Goal: Check status: Check status

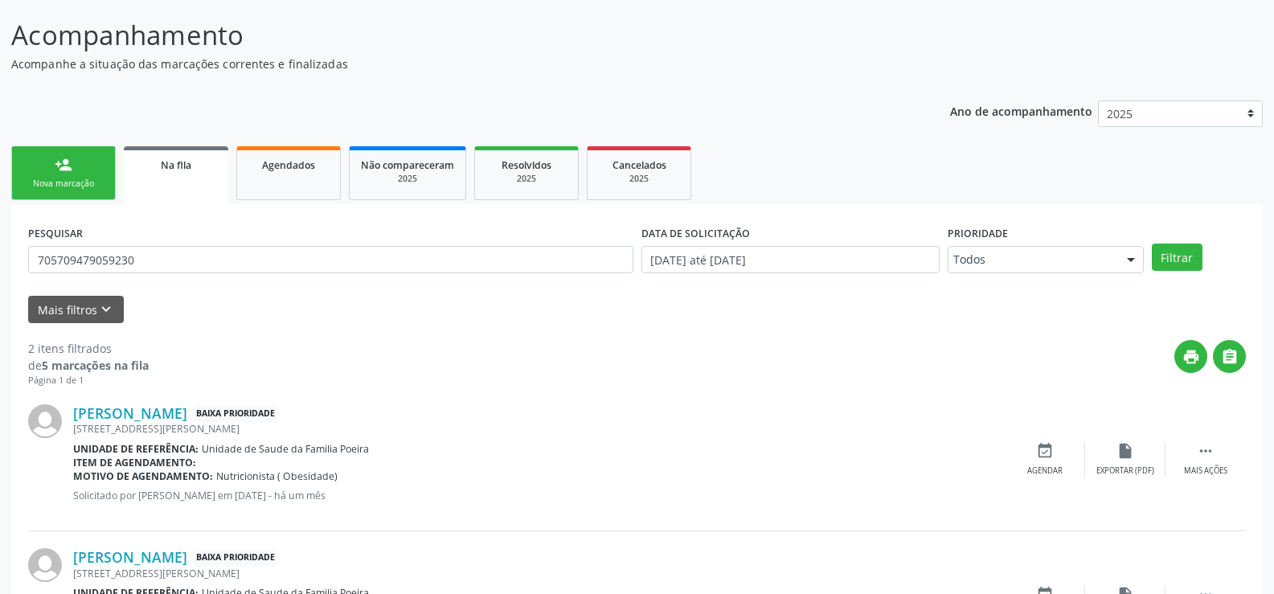
scroll to position [225, 0]
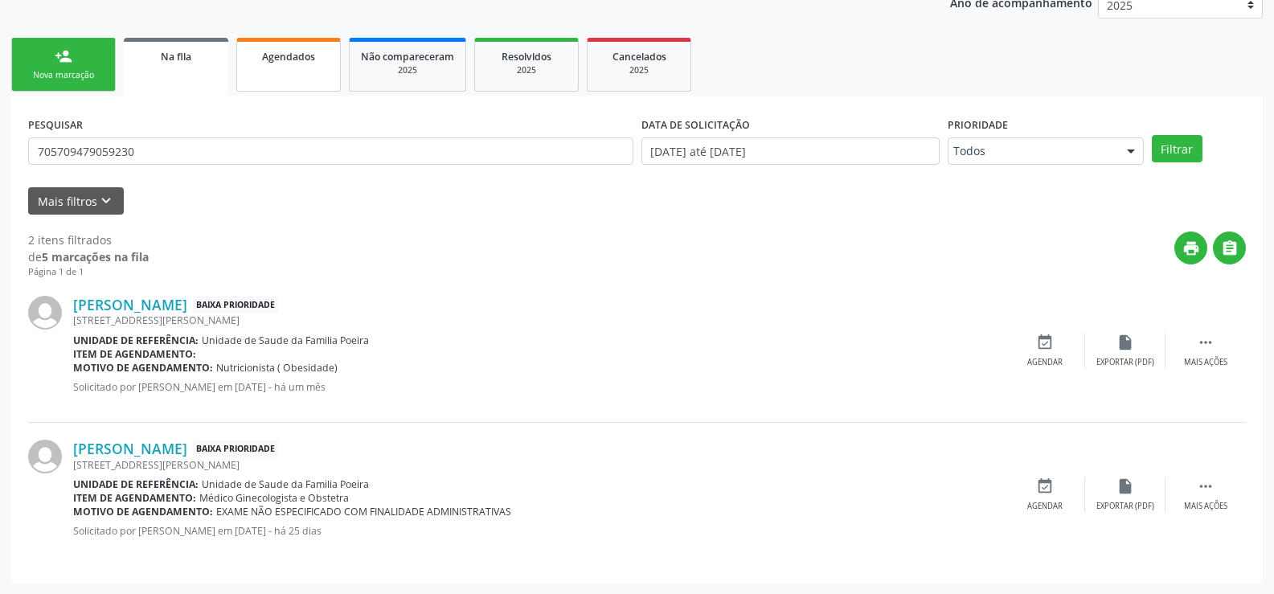
click at [285, 50] on span "Agendados" at bounding box center [288, 57] width 53 height 14
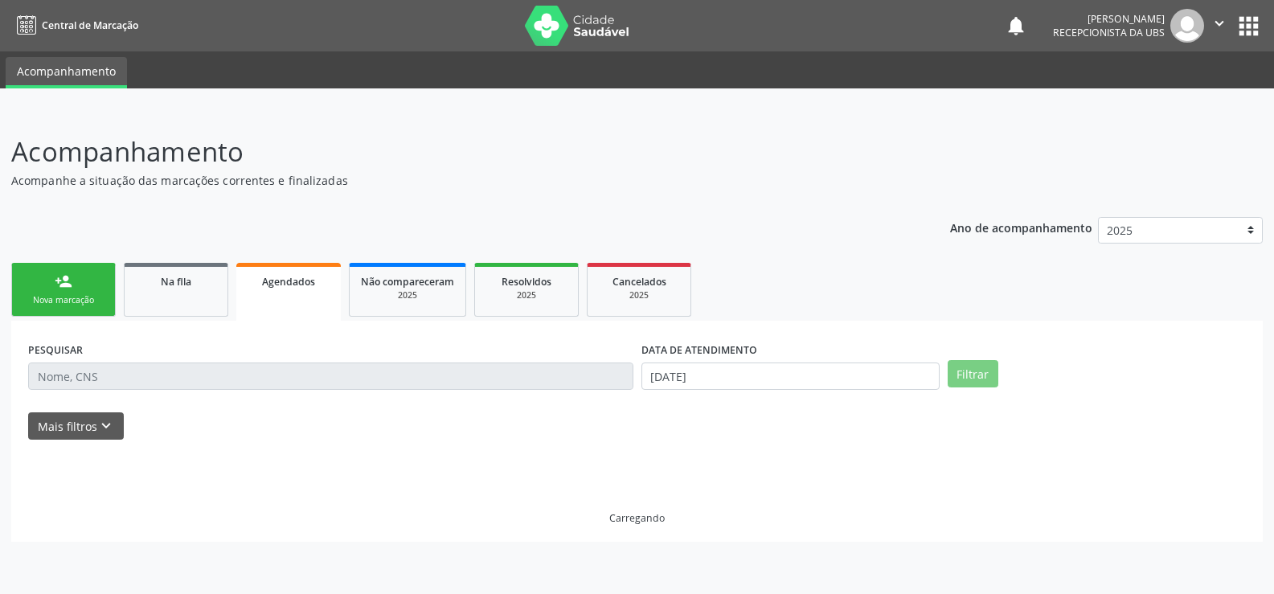
scroll to position [0, 0]
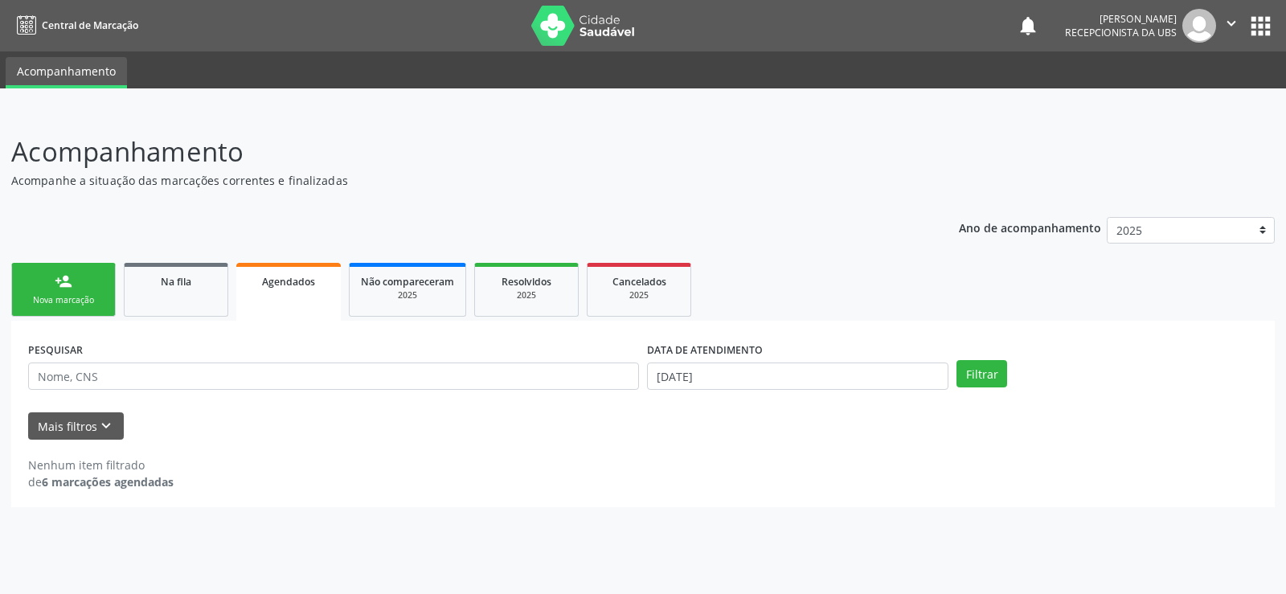
click at [43, 307] on link "person_add Nova marcação" at bounding box center [63, 290] width 104 height 54
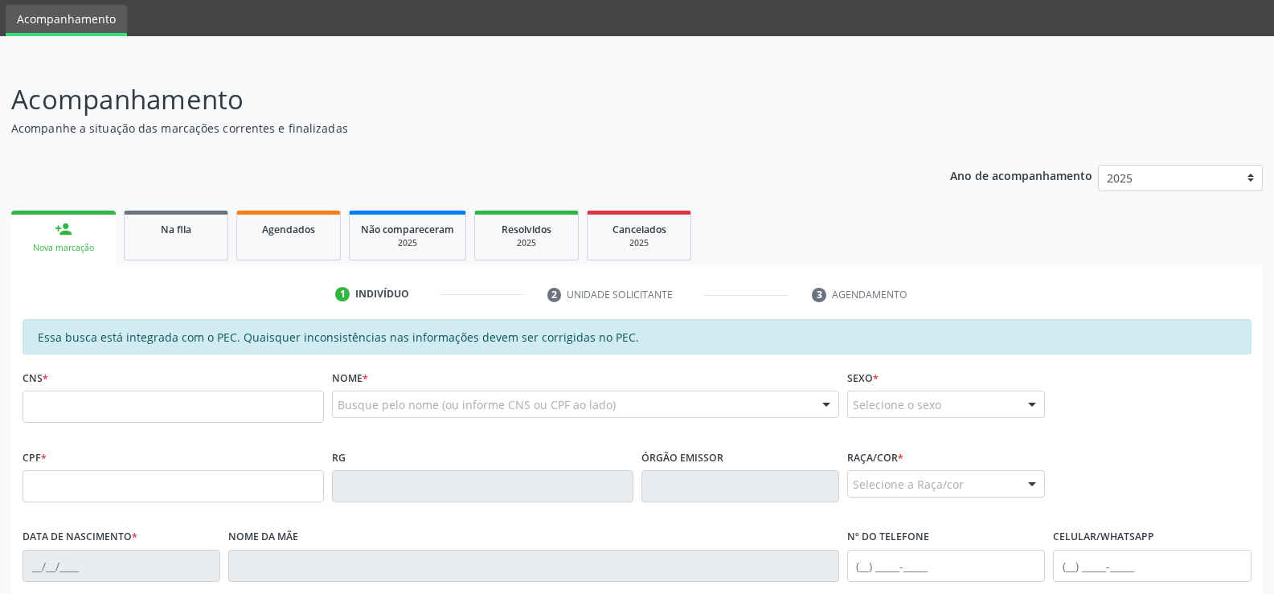
scroll to position [80, 0]
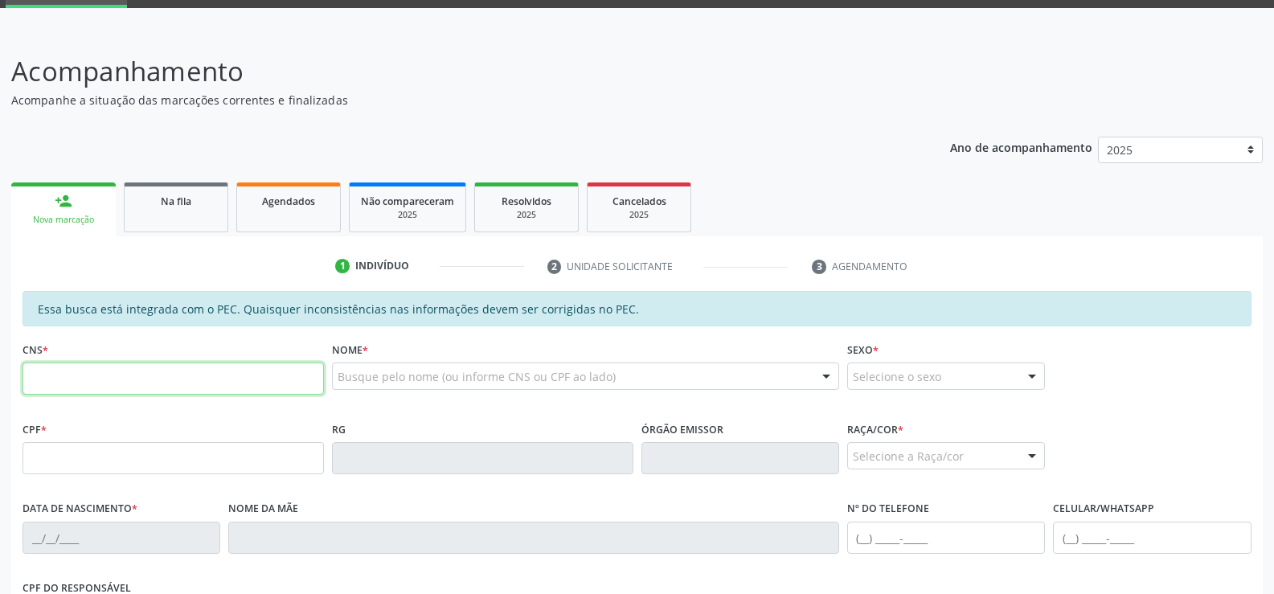
click at [135, 380] on input "text" at bounding box center [173, 379] width 301 height 32
paste input "898 0062 5267 3783"
type input "898 0062 5267 3783"
type input "125.528.835-32"
type input "[DATE]"
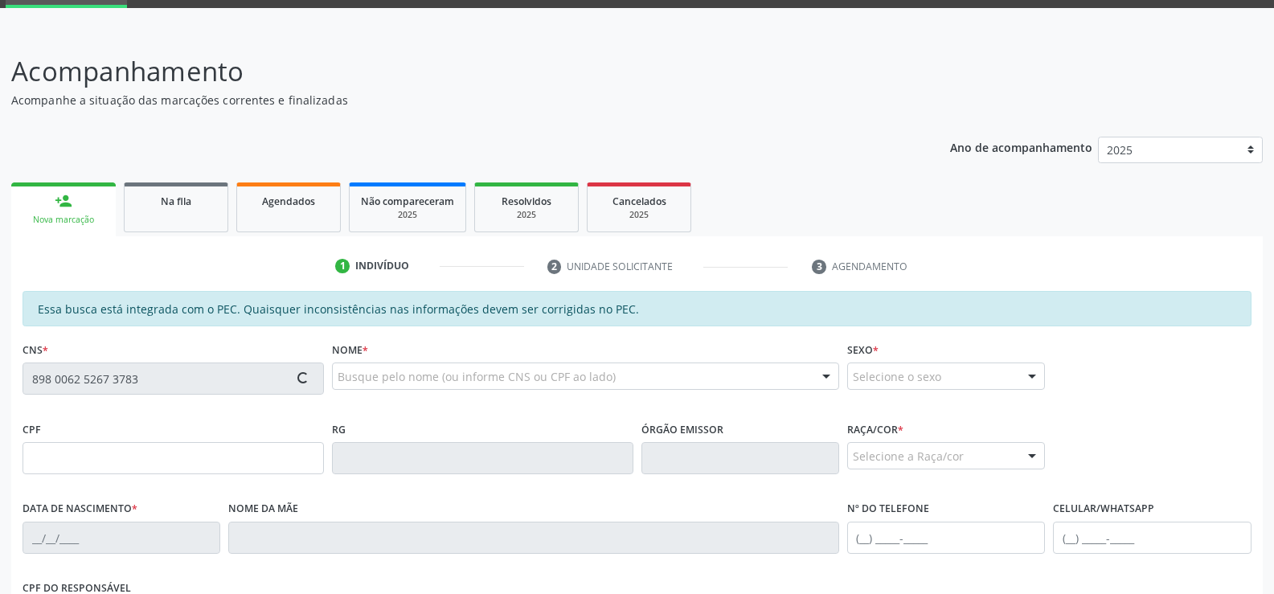
type input "[PERSON_NAME]"
type input "[PHONE_NUMBER]"
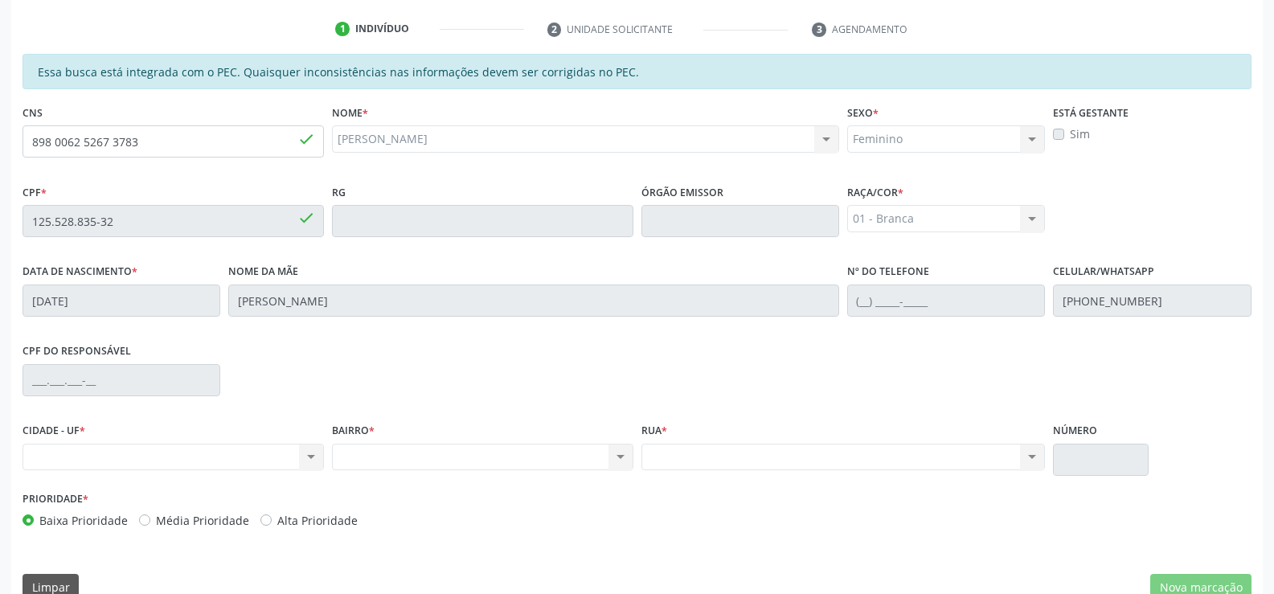
scroll to position [346, 0]
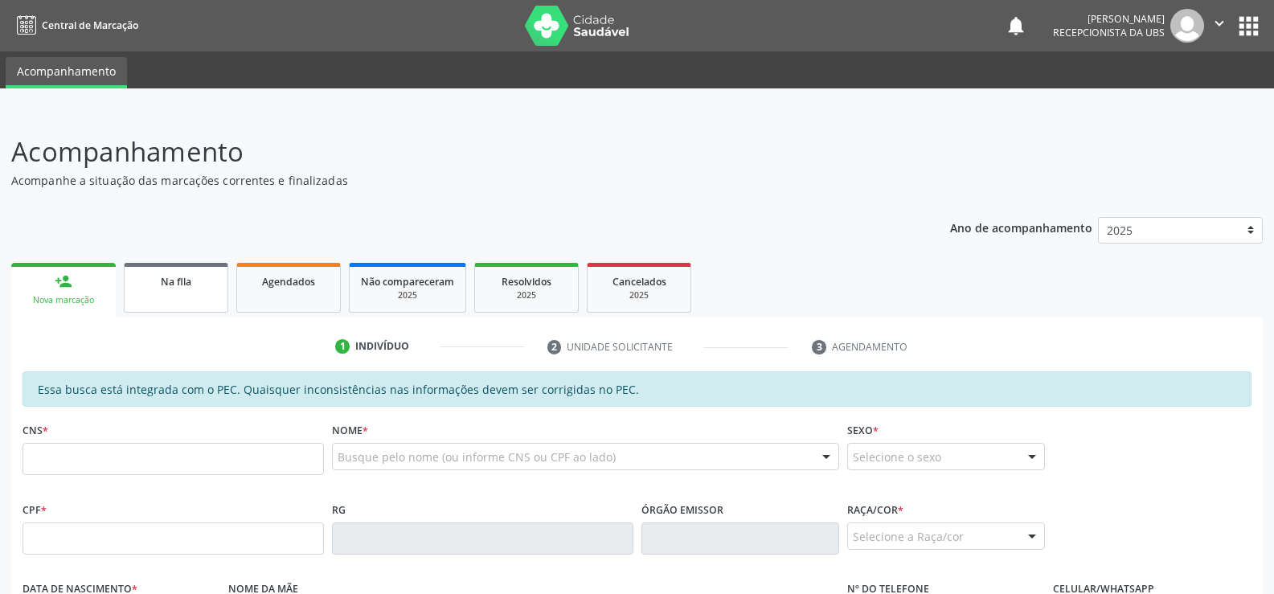
click at [192, 277] on div "Na fila" at bounding box center [176, 280] width 80 height 17
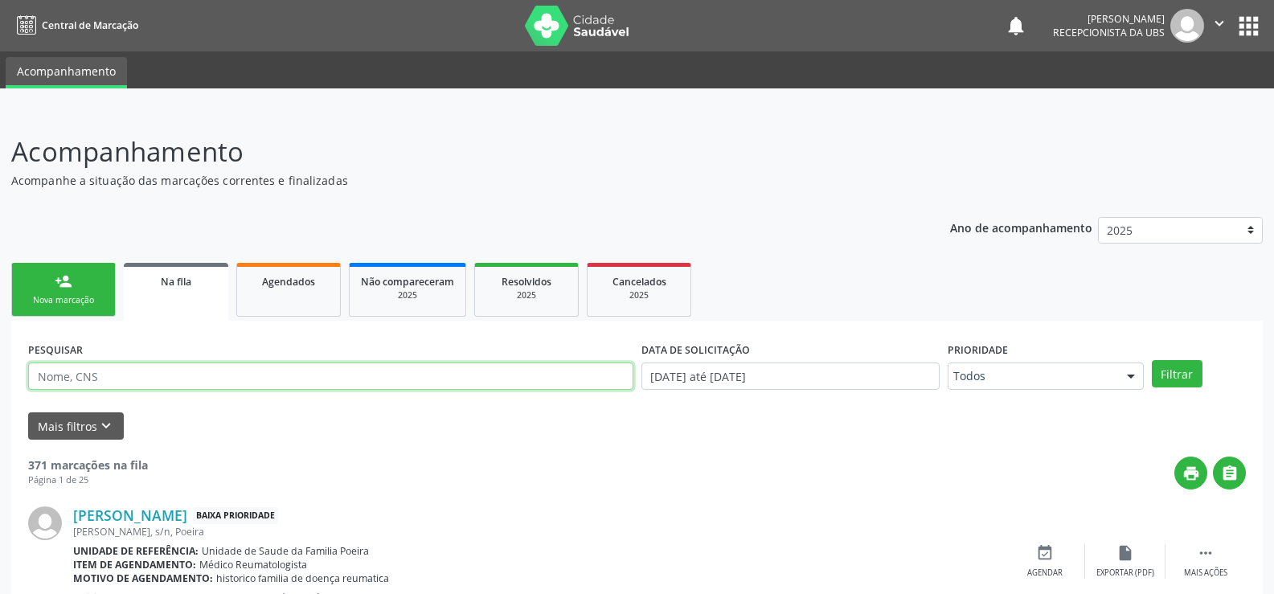
click at [93, 376] on input "text" at bounding box center [330, 376] width 605 height 27
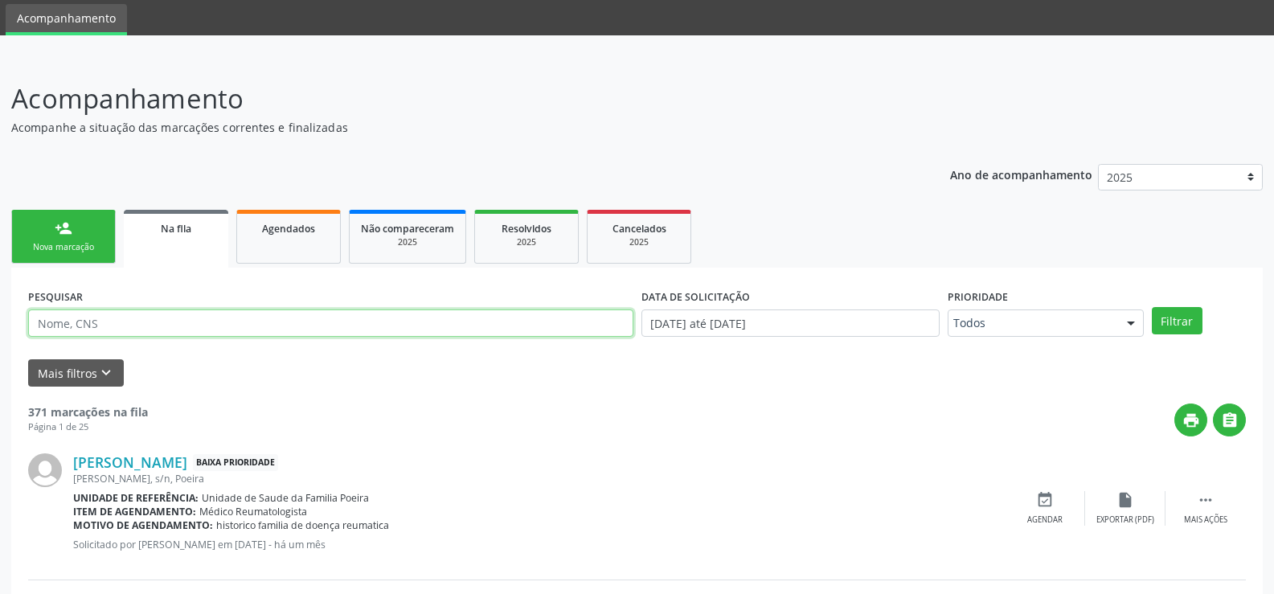
scroll to position [80, 0]
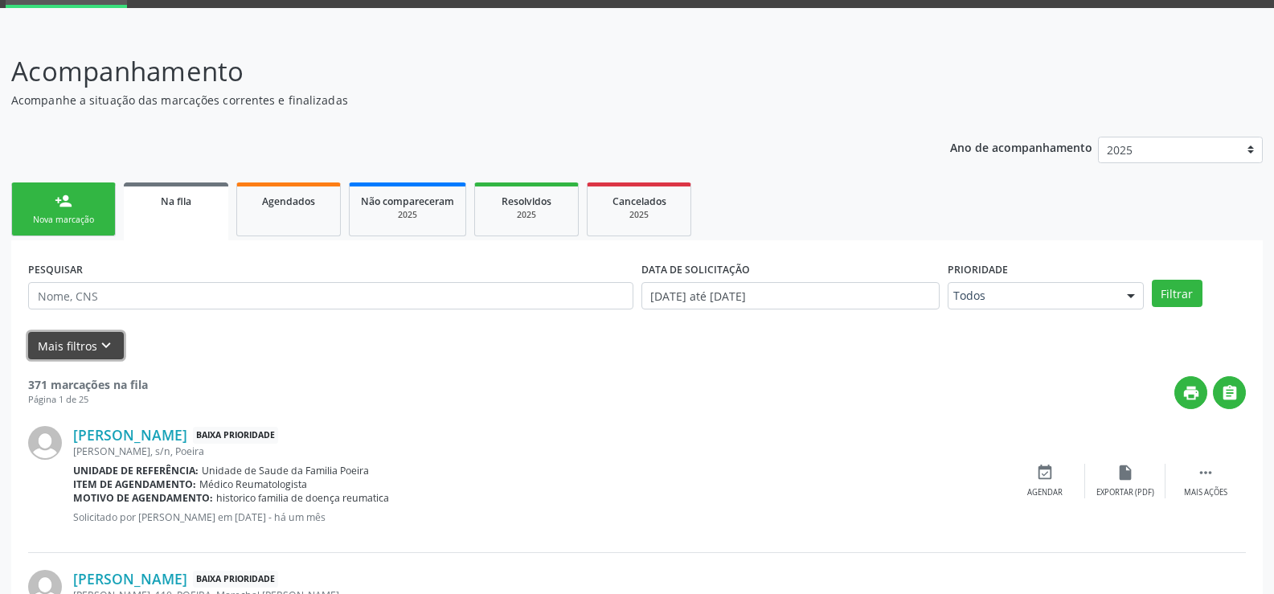
click at [86, 351] on button "Mais filtros keyboard_arrow_down" at bounding box center [76, 346] width 96 height 28
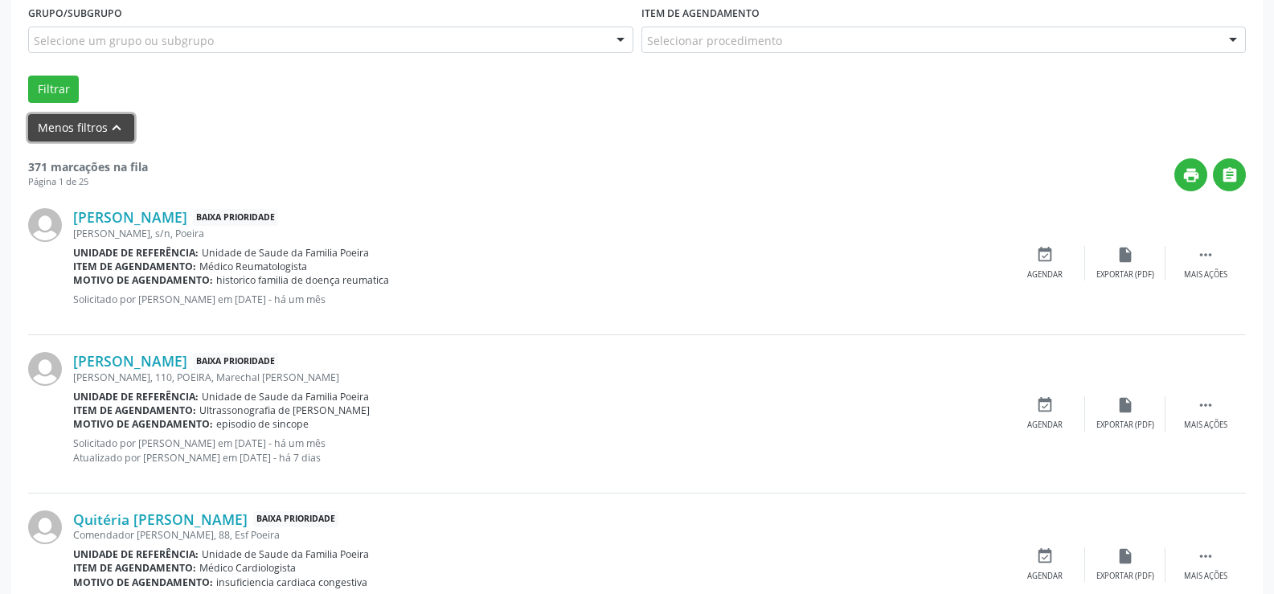
scroll to position [402, 0]
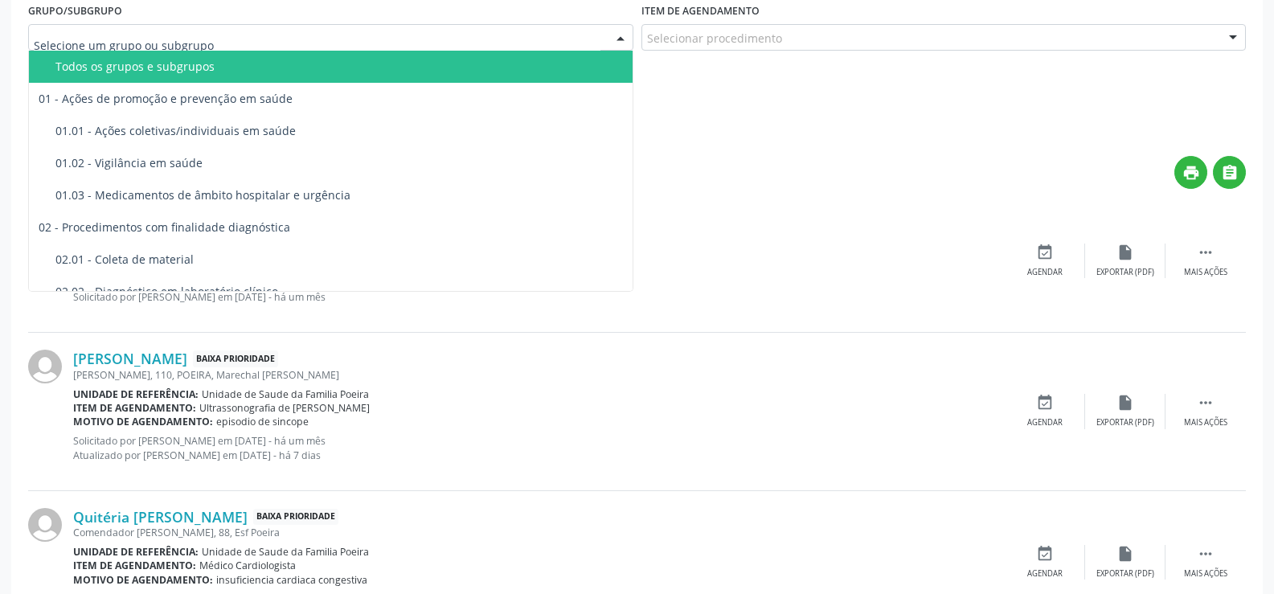
click at [292, 26] on div at bounding box center [330, 37] width 605 height 27
click at [287, 40] on input "text" at bounding box center [317, 46] width 567 height 32
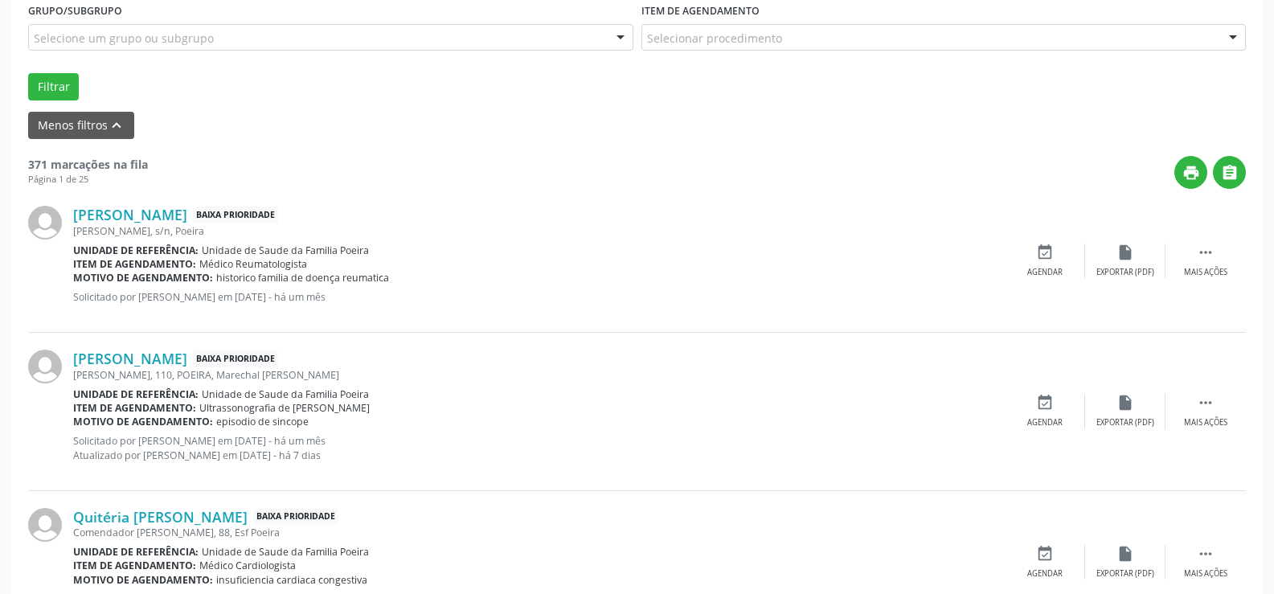
click at [810, 181] on div "print " at bounding box center [697, 172] width 1098 height 33
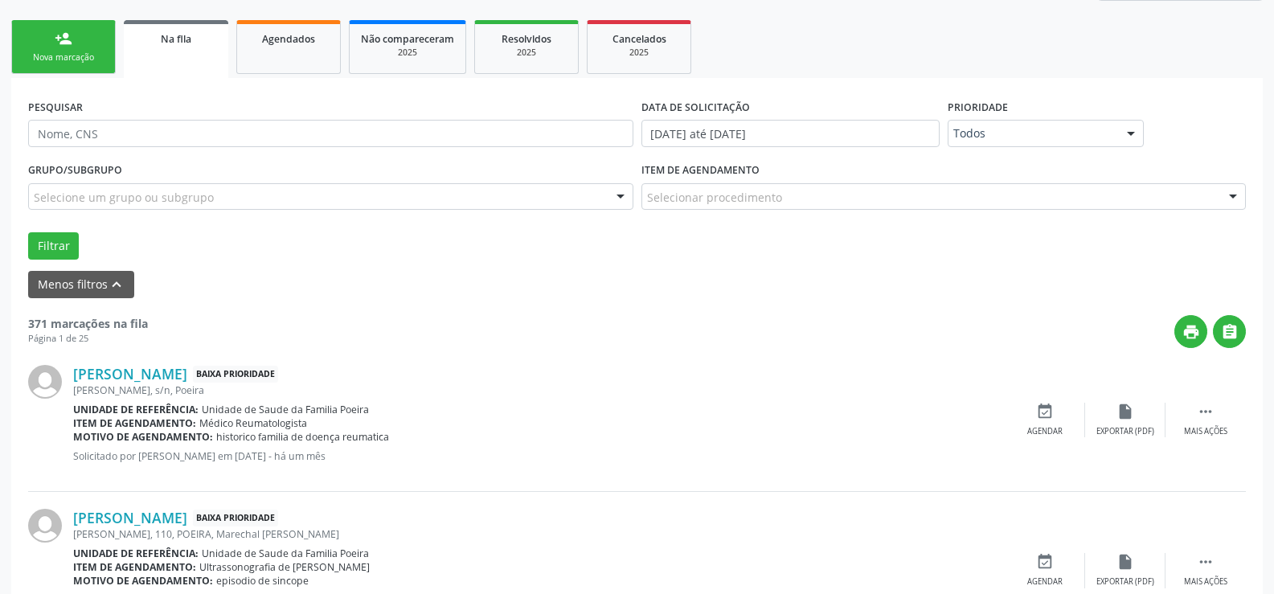
scroll to position [241, 0]
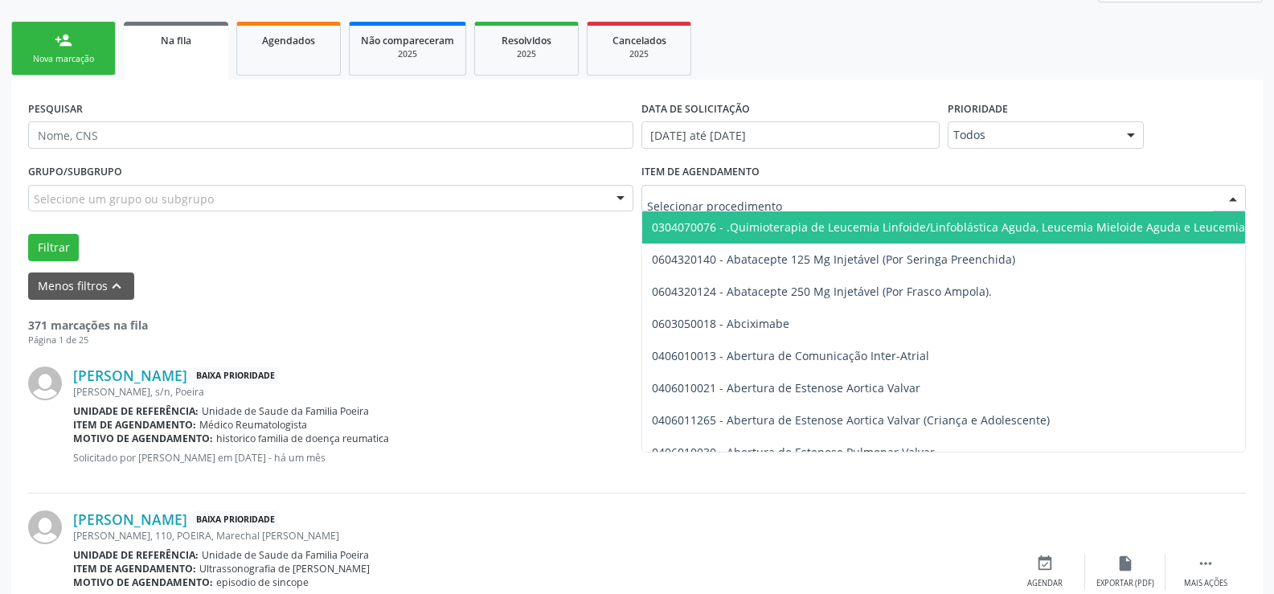
click at [801, 198] on div at bounding box center [943, 198] width 605 height 27
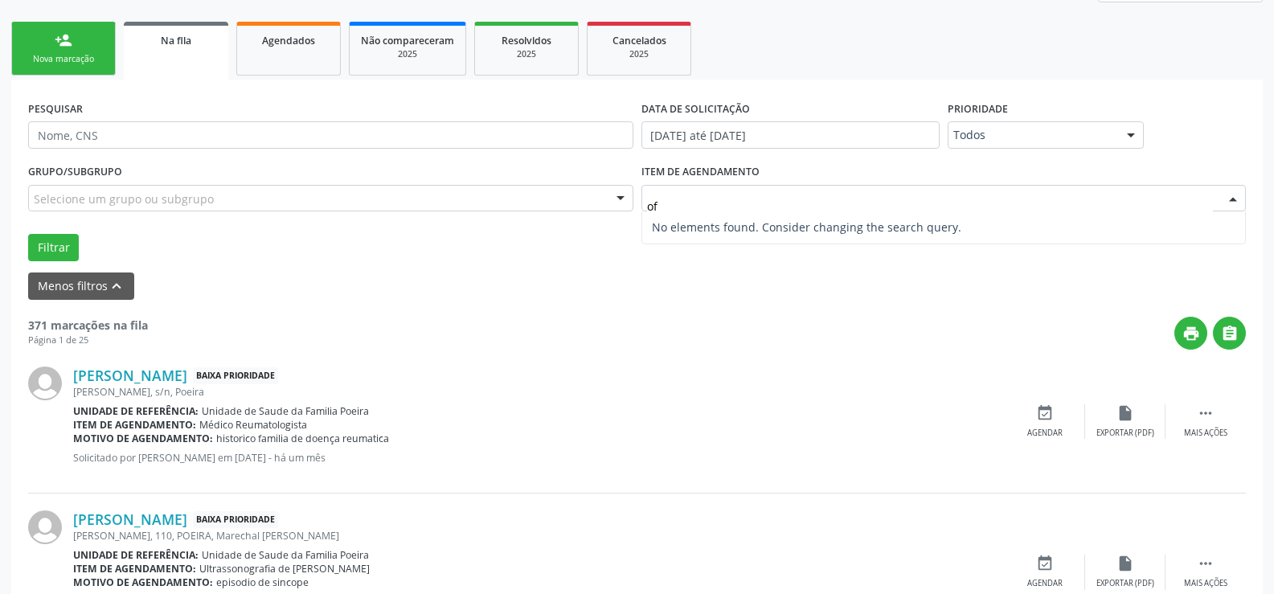
type input "o"
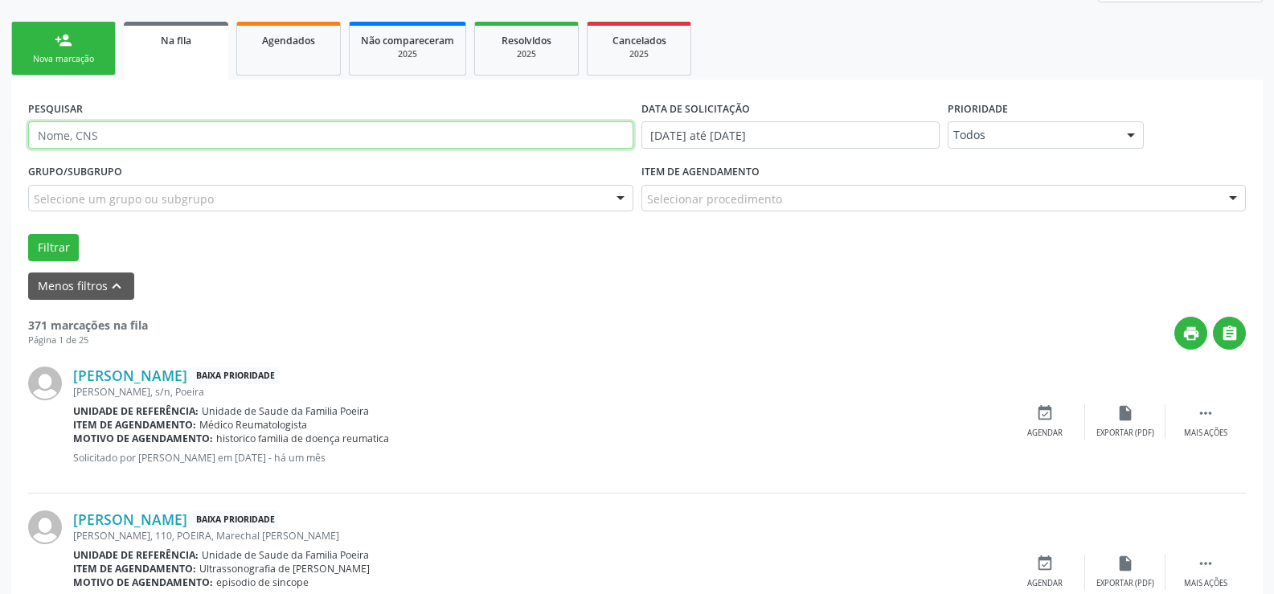
click at [111, 133] on input "text" at bounding box center [330, 134] width 605 height 27
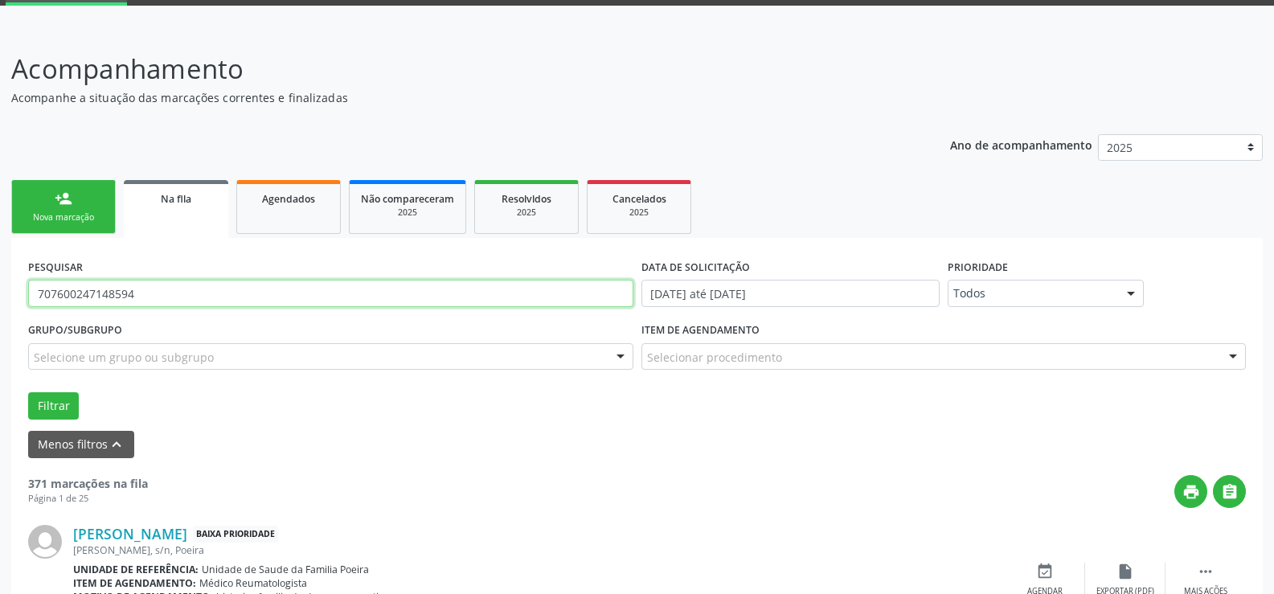
scroll to position [80, 0]
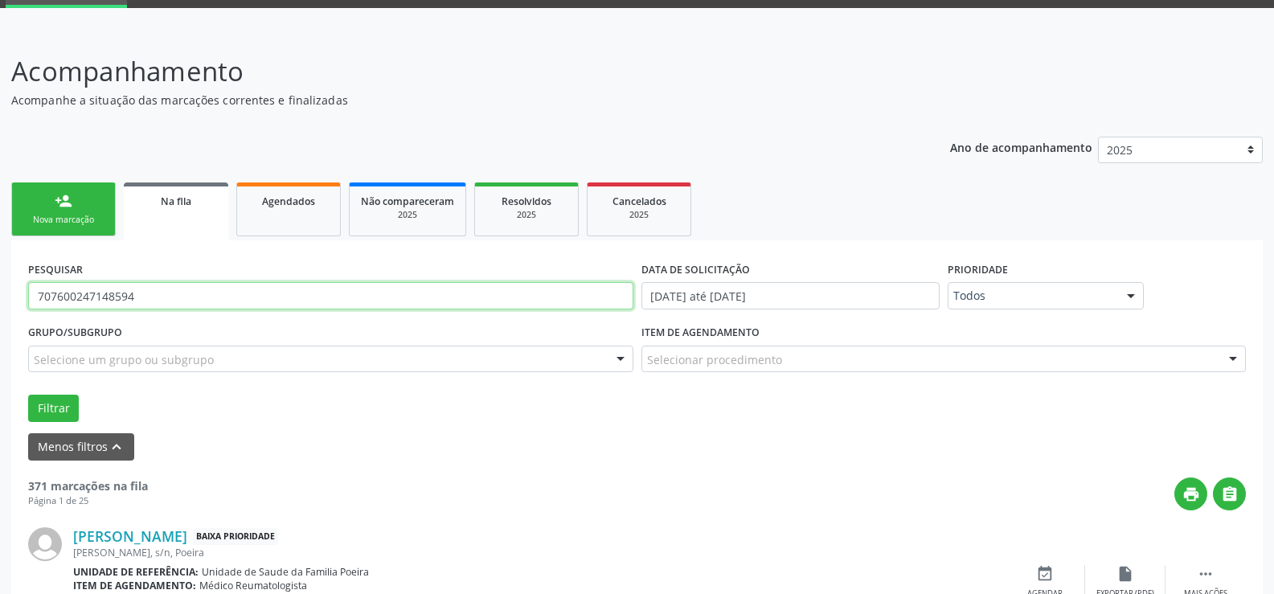
drag, startPoint x: 140, startPoint y: 302, endPoint x: 36, endPoint y: 274, distance: 107.4
click at [36, 274] on div "PESQUISAR 707600247148594" at bounding box center [330, 288] width 613 height 63
type input "707600247148594"
drag, startPoint x: 36, startPoint y: 274, endPoint x: 137, endPoint y: 306, distance: 105.5
click at [137, 306] on input "707600247148594" at bounding box center [330, 295] width 605 height 27
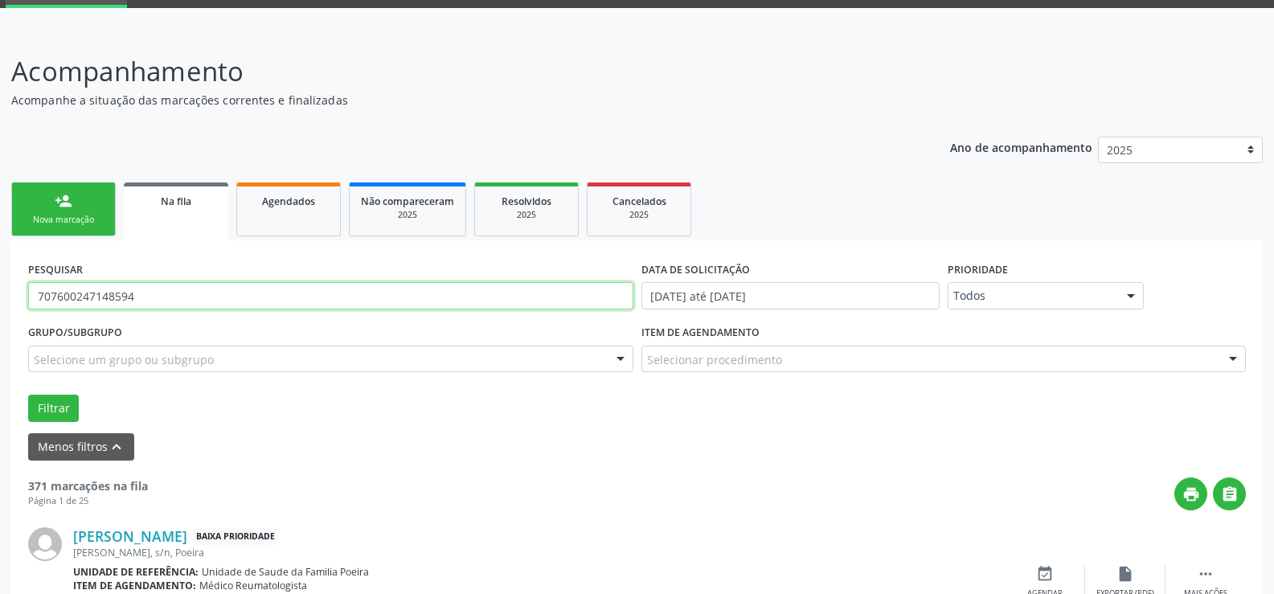
drag, startPoint x: 136, startPoint y: 306, endPoint x: 51, endPoint y: 277, distance: 90.0
click at [52, 283] on input "707600247148594" at bounding box center [330, 295] width 605 height 27
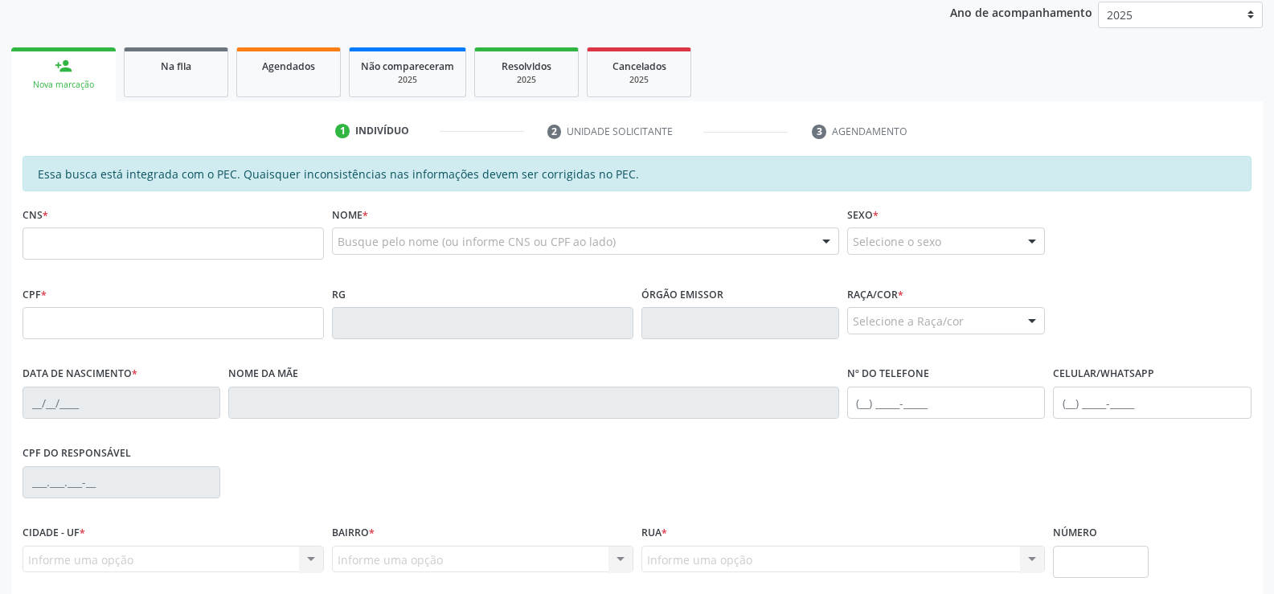
scroll to position [241, 0]
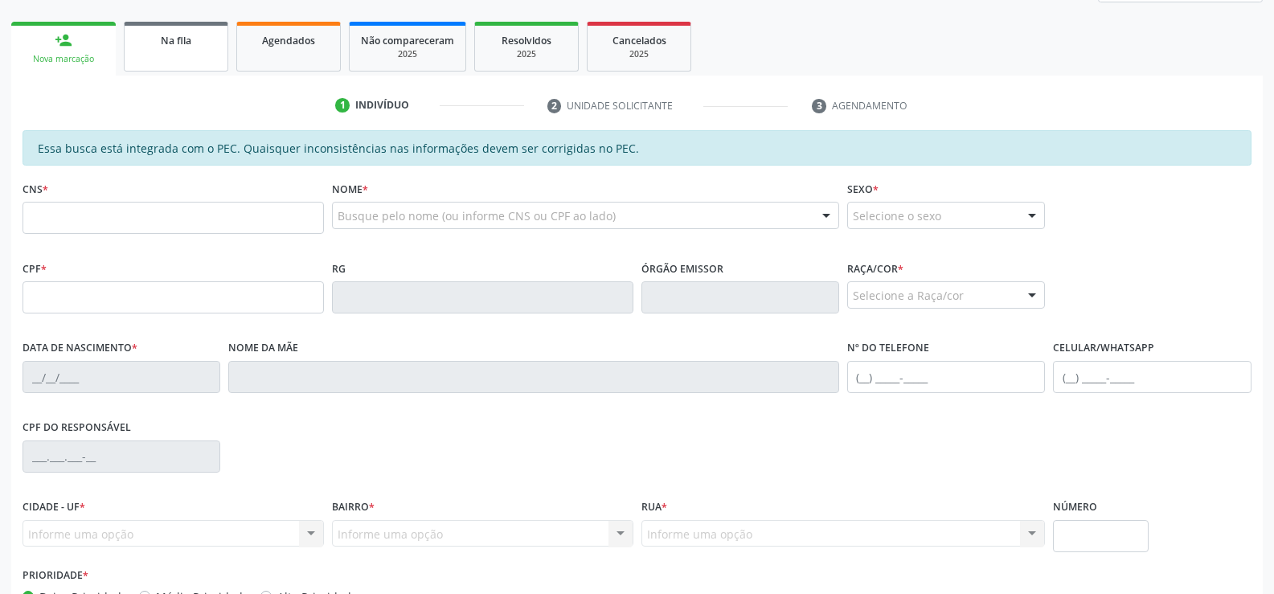
click at [214, 45] on div "Na fila" at bounding box center [176, 39] width 80 height 17
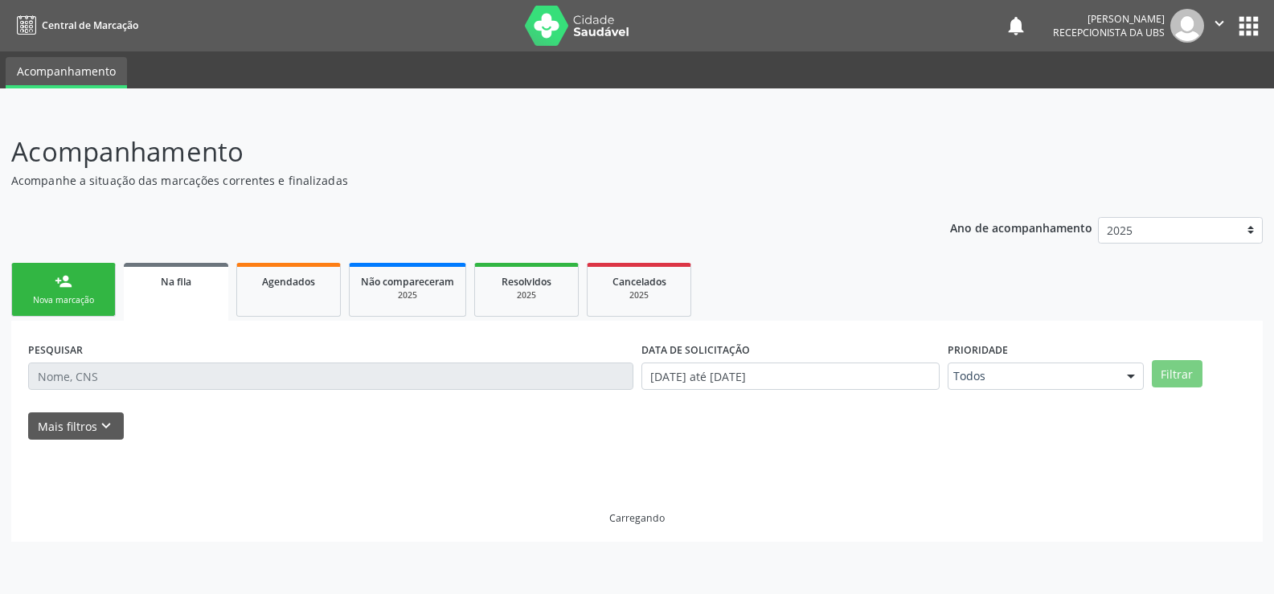
scroll to position [0, 0]
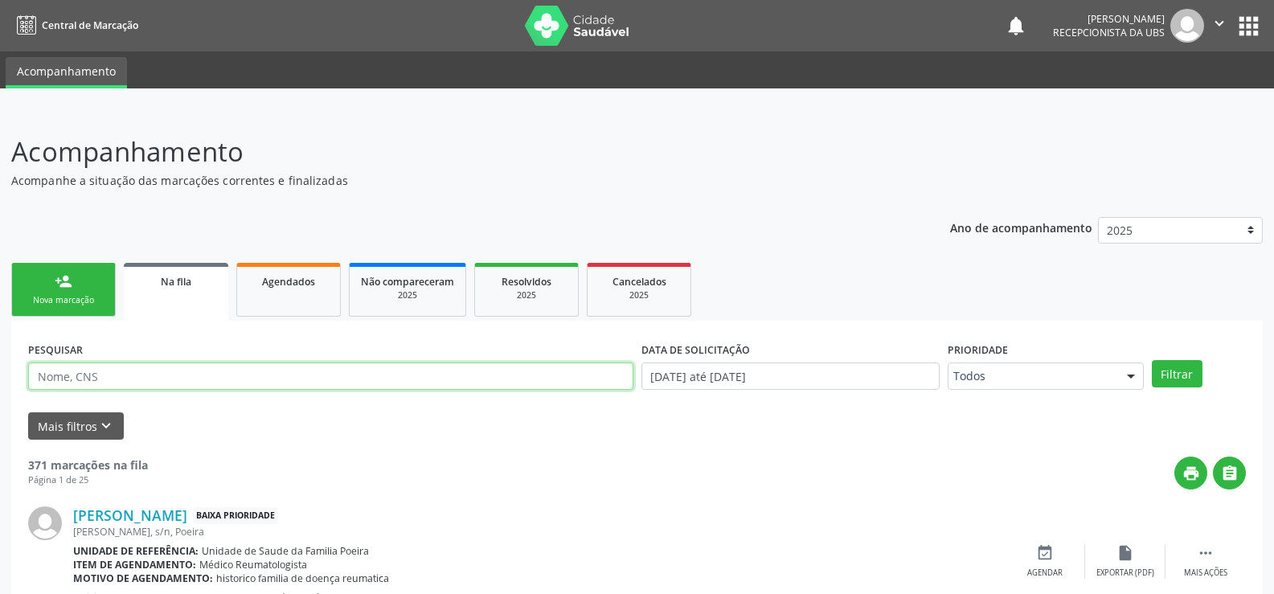
paste input "707600247148594"
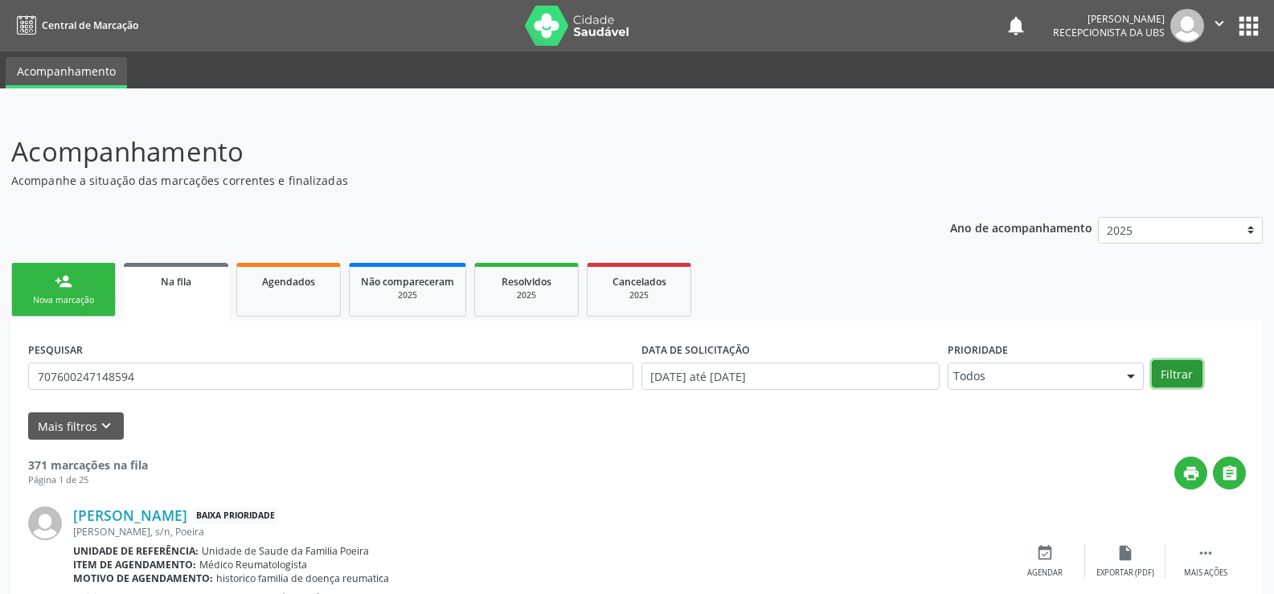
click at [1183, 367] on button "Filtrar" at bounding box center [1177, 373] width 51 height 27
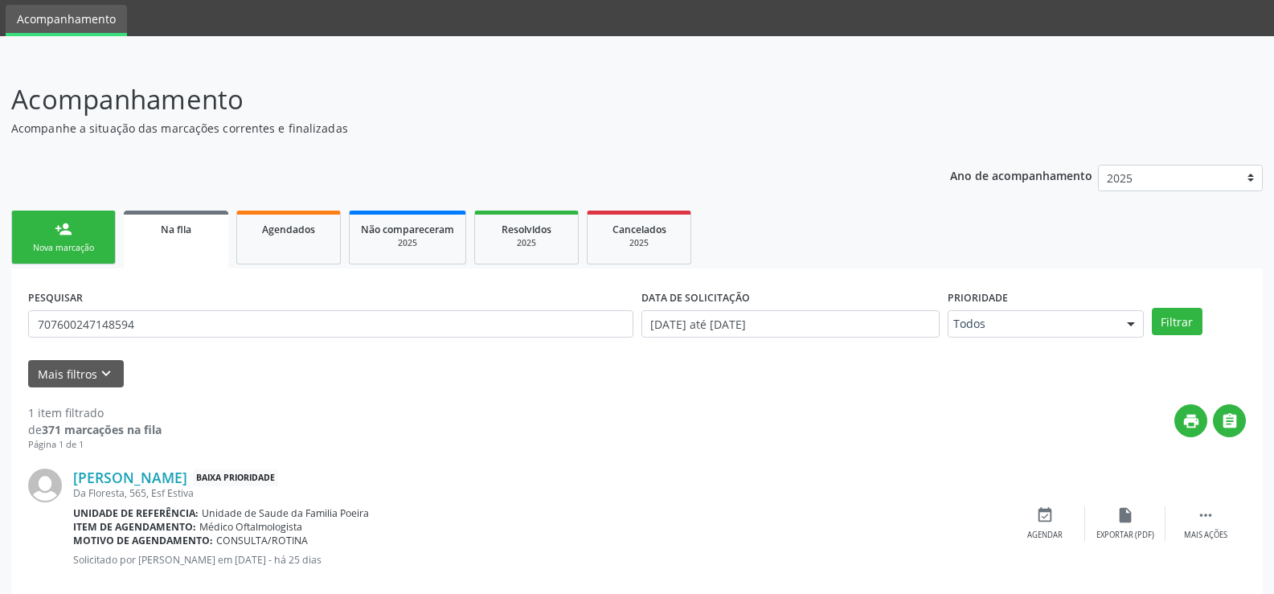
scroll to position [81, 0]
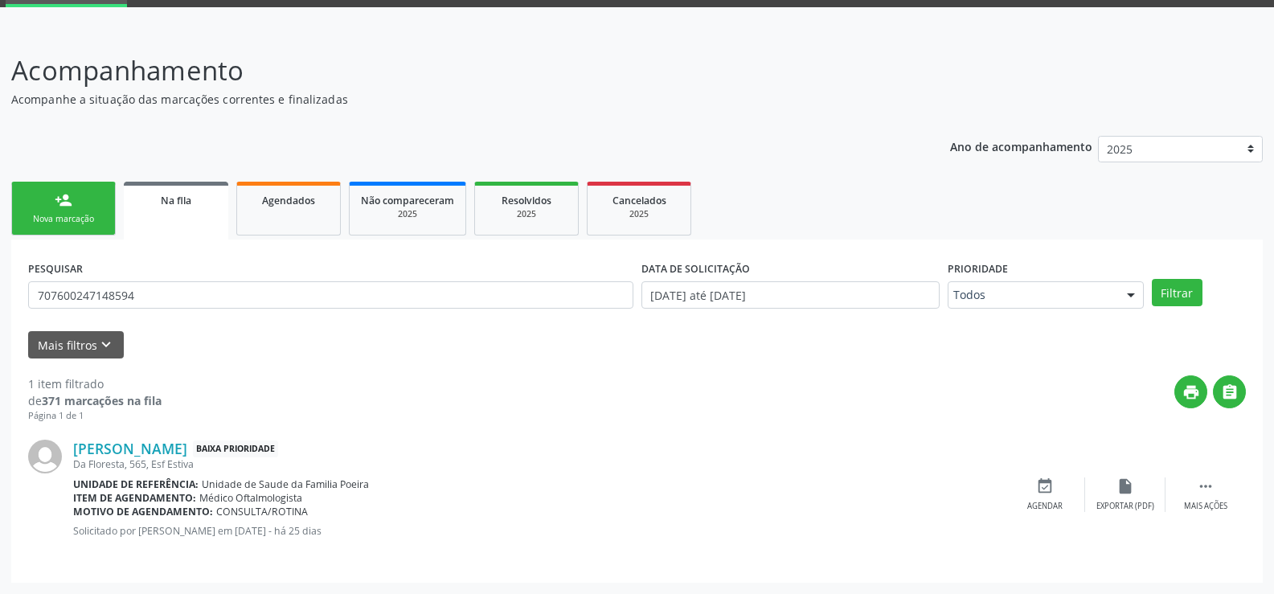
click at [185, 201] on span "Na fila" at bounding box center [176, 201] width 31 height 14
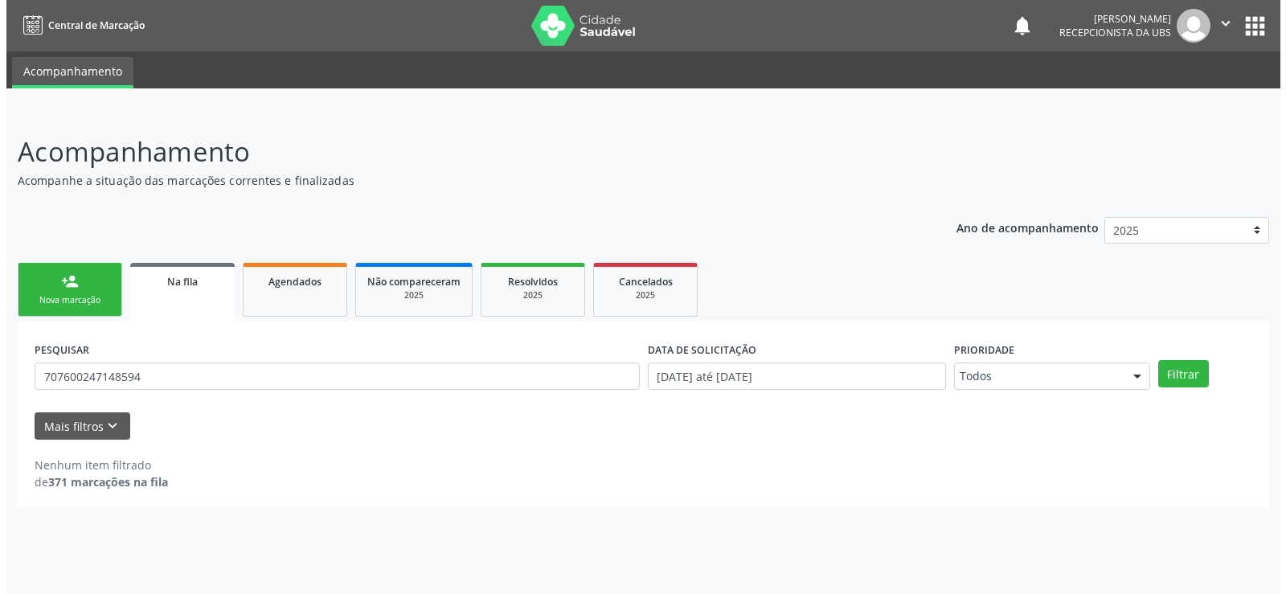
scroll to position [0, 0]
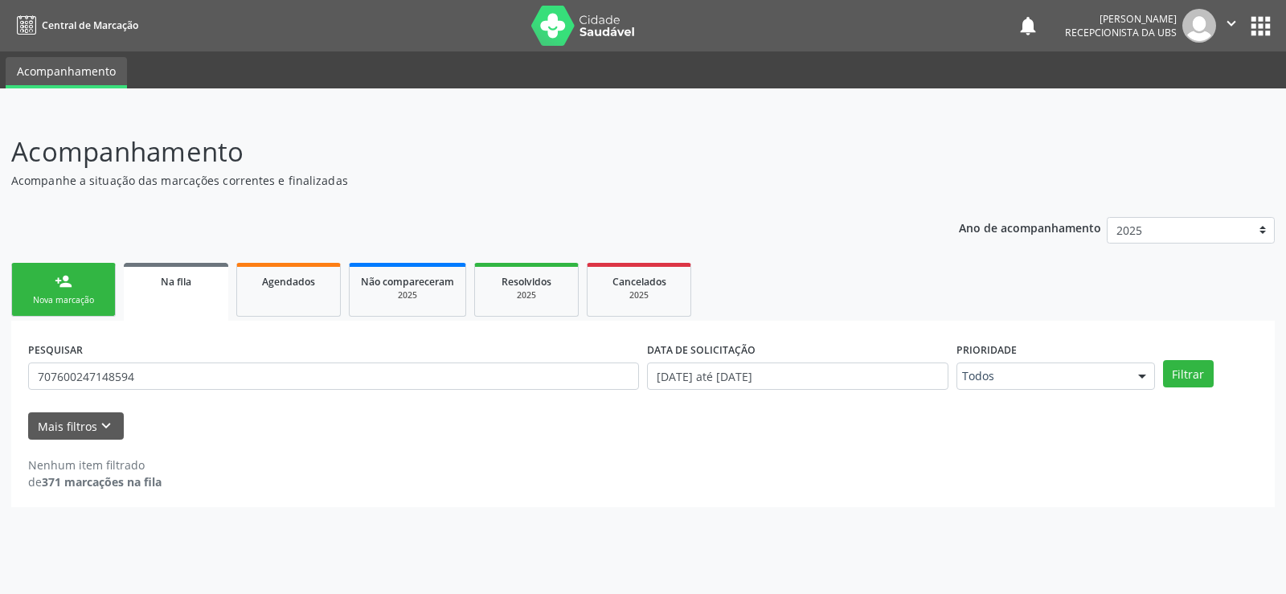
click at [192, 390] on div "PESQUISAR 707600247148594" at bounding box center [333, 369] width 619 height 63
click at [191, 384] on input "707600247148594" at bounding box center [333, 376] width 611 height 27
type input "7"
type input "706806293831523"
click at [1199, 363] on button "Filtrar" at bounding box center [1188, 373] width 51 height 27
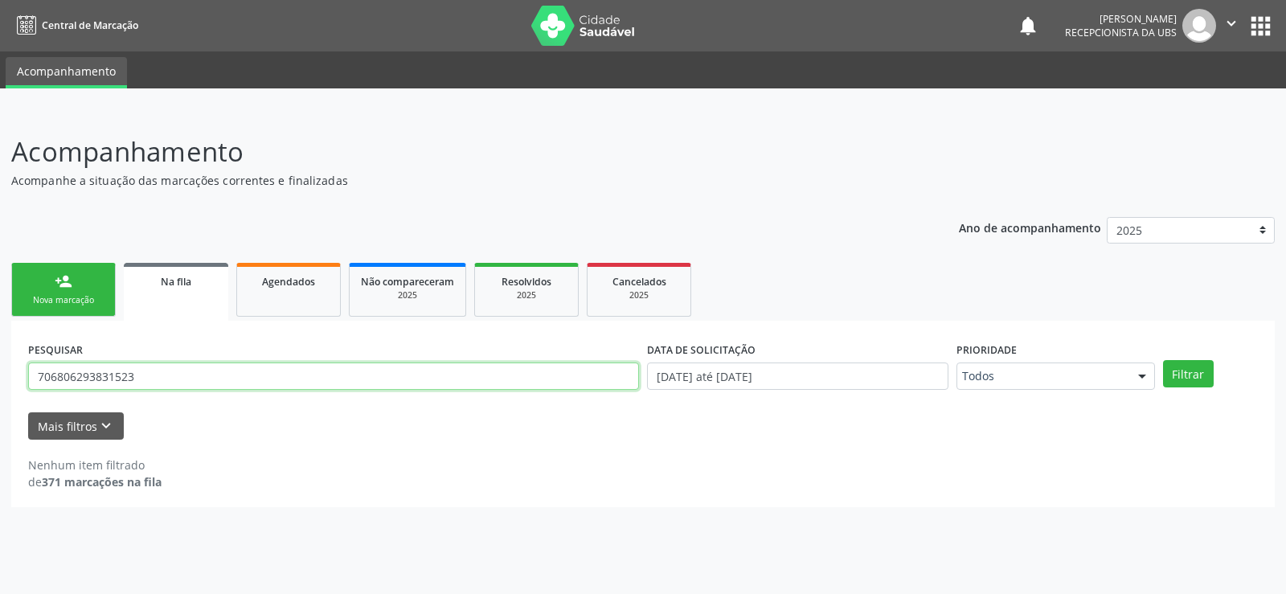
drag, startPoint x: 139, startPoint y: 376, endPoint x: 41, endPoint y: 371, distance: 98.2
click at [25, 366] on div "PESQUISAR 706806293831523" at bounding box center [333, 369] width 619 height 63
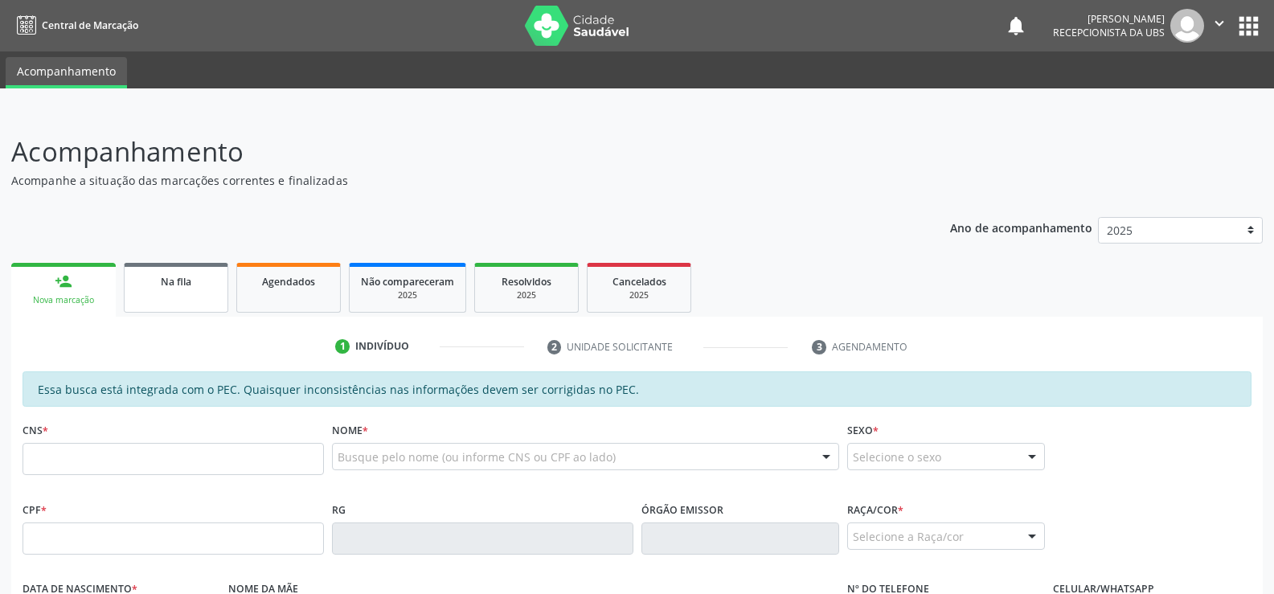
click at [193, 285] on div "Na fila" at bounding box center [176, 280] width 80 height 17
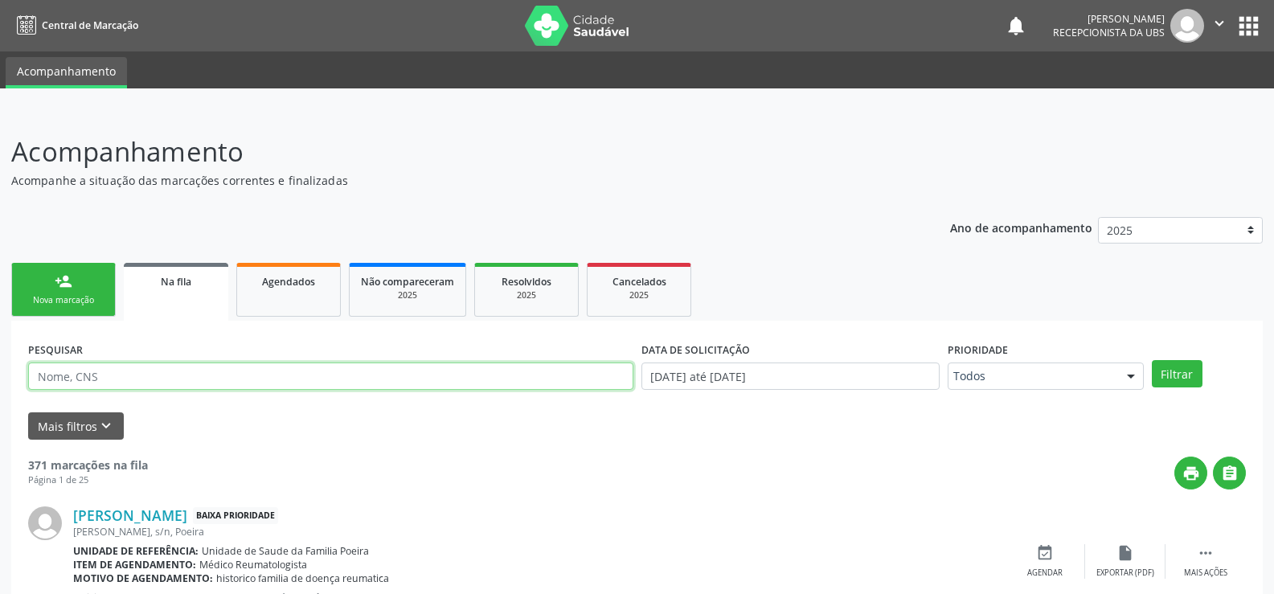
paste input "706806293831523"
type input "706806293831523"
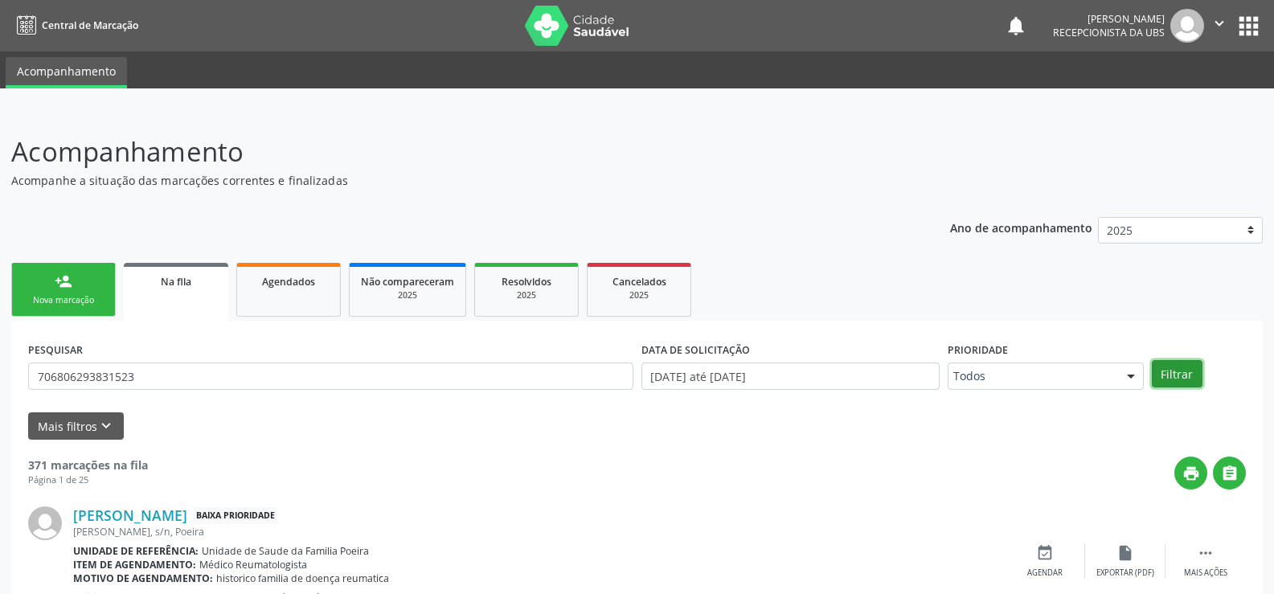
click at [1171, 380] on button "Filtrar" at bounding box center [1177, 373] width 51 height 27
